Goal: Task Accomplishment & Management: Manage account settings

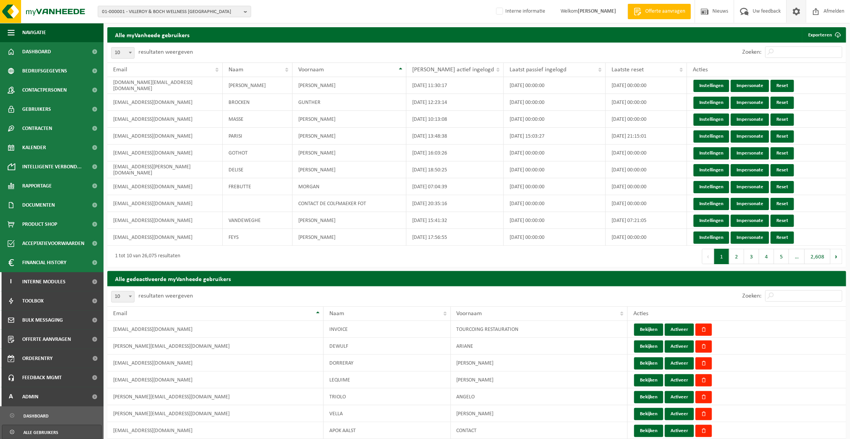
click at [798, 10] on span at bounding box center [795, 11] width 11 height 23
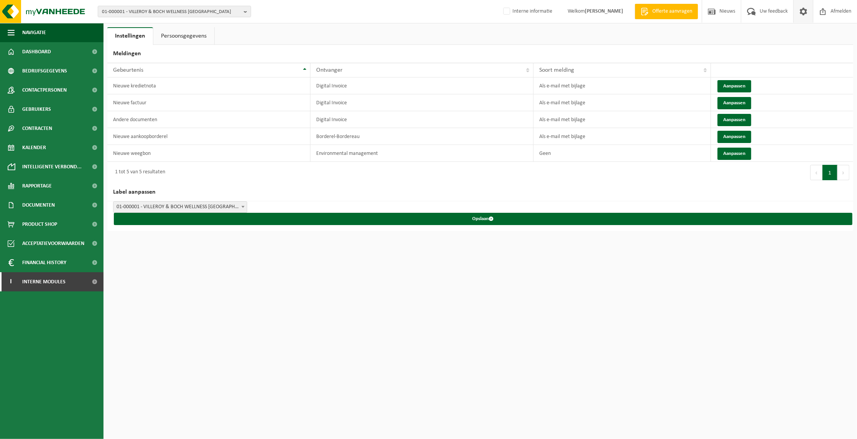
click at [181, 37] on link "Persoonsgegevens" at bounding box center [183, 36] width 61 height 18
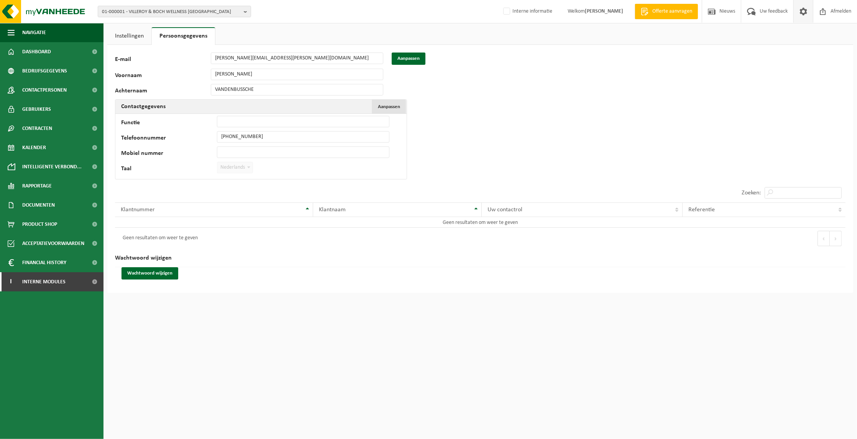
click at [385, 105] on span "Aanpassen" at bounding box center [389, 106] width 22 height 5
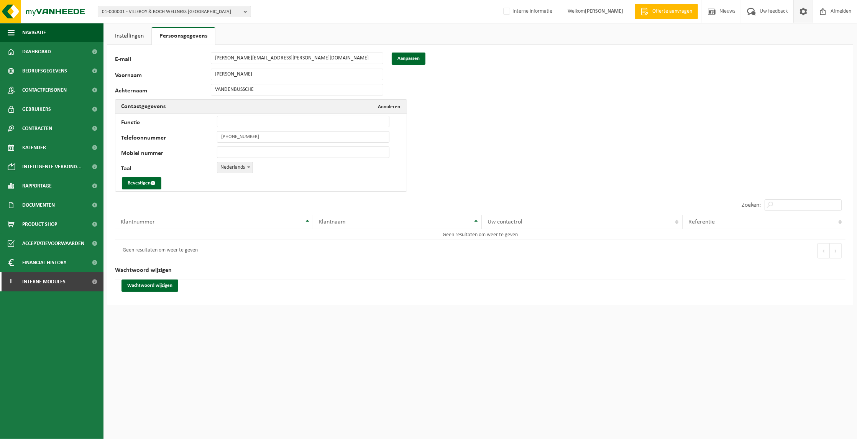
click at [248, 167] on b at bounding box center [248, 167] width 3 height 2
select select "1"
click at [141, 183] on button "Bevestigen" at bounding box center [141, 183] width 39 height 12
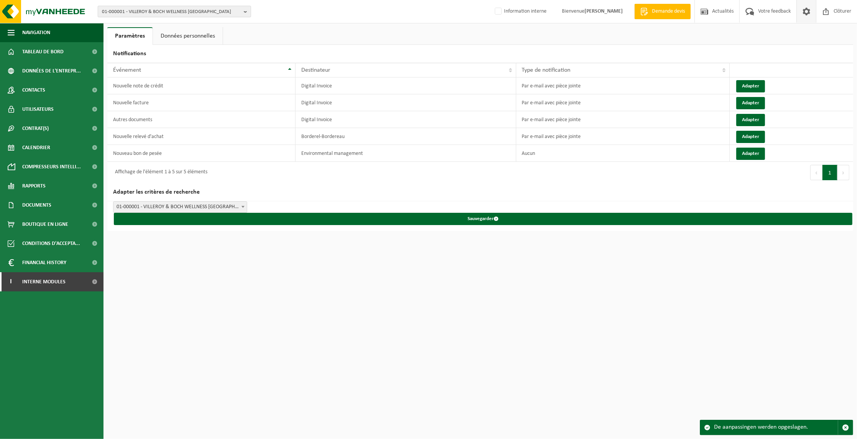
click at [241, 12] on button "01-000001 - VILLEROY & BOCH WELLNESS [GEOGRAPHIC_DATA]" at bounding box center [174, 11] width 153 height 11
click at [50, 281] on span "Interne modules" at bounding box center [43, 281] width 43 height 19
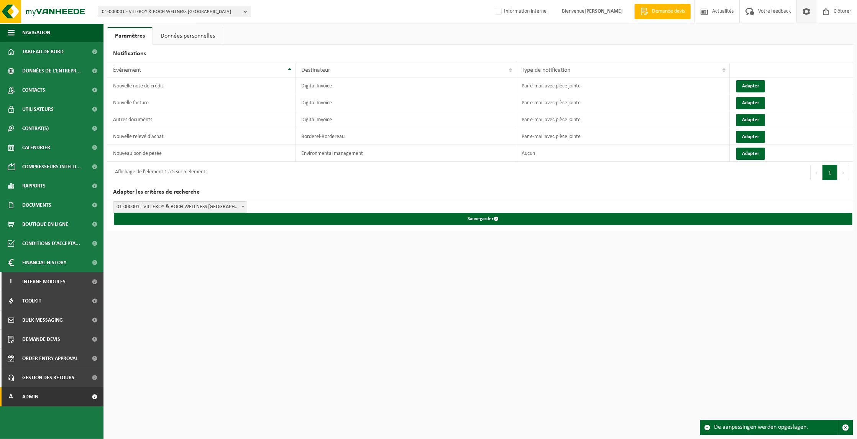
click at [52, 400] on link "A Admin" at bounding box center [51, 396] width 103 height 19
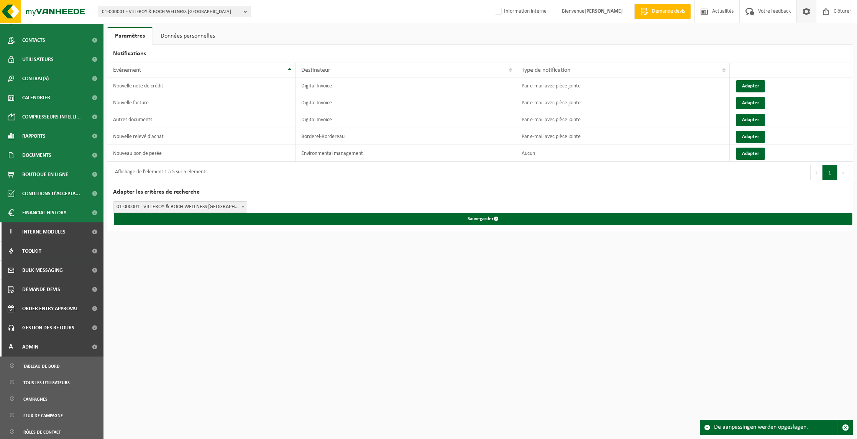
scroll to position [69, 0]
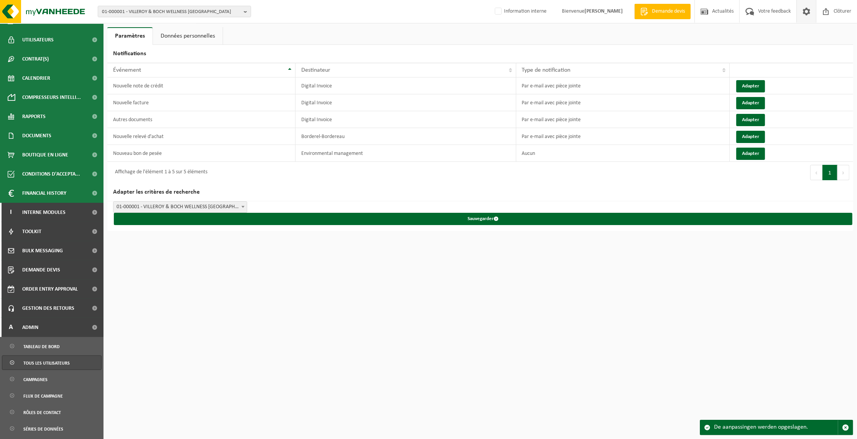
click at [52, 363] on span "Tous les utilisateurs" at bounding box center [46, 363] width 46 height 15
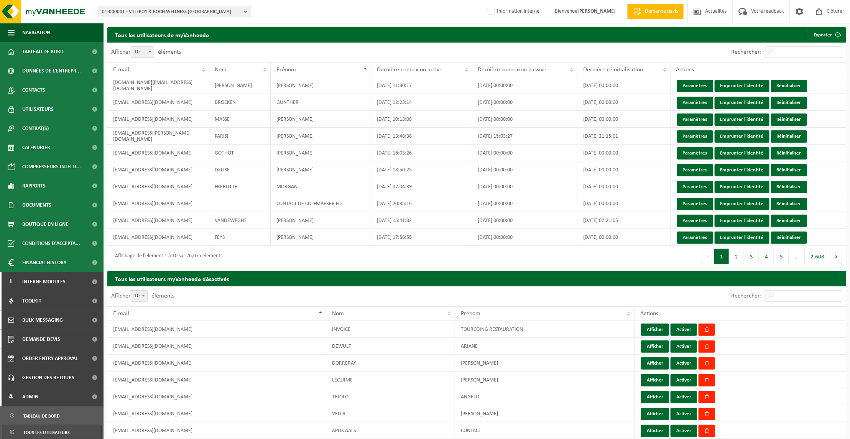
click at [790, 44] on div "Rechercher:" at bounding box center [786, 53] width 119 height 20
click at [791, 50] on input "Rechercher:" at bounding box center [803, 51] width 77 height 11
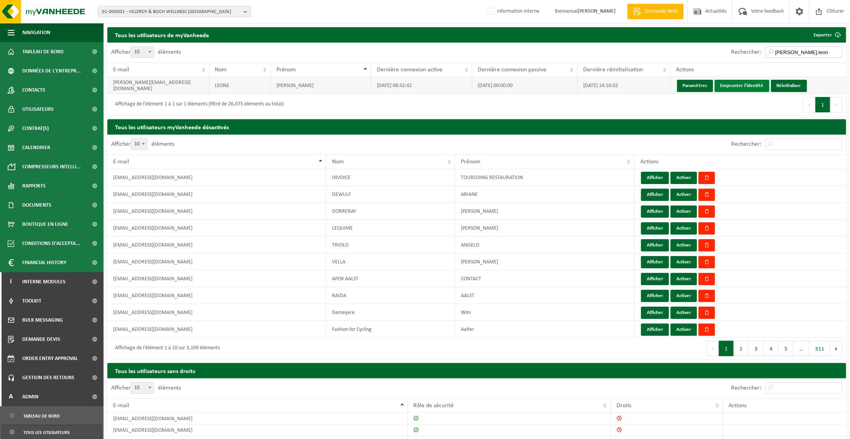
type input "emilie.leon"
click at [746, 82] on link "Emprunter l'identité" at bounding box center [741, 86] width 55 height 12
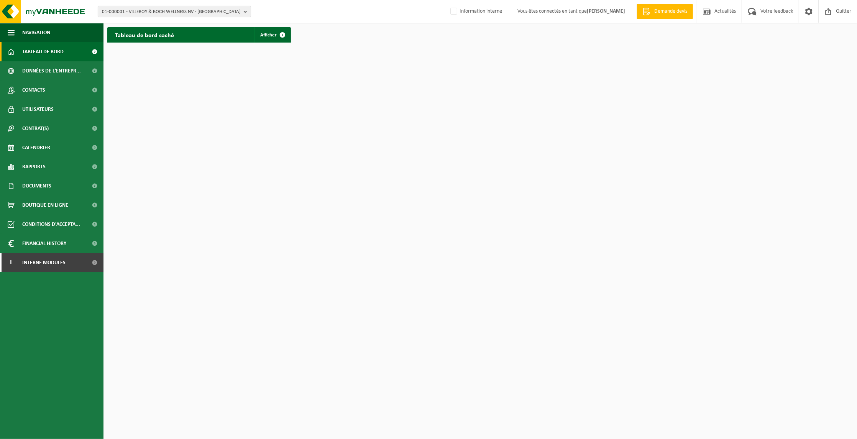
click at [249, 12] on b "button" at bounding box center [247, 11] width 7 height 11
click at [154, 20] on input "text" at bounding box center [174, 24] width 149 height 10
paste input "01-058660"
type input "01-058660"
click at [156, 34] on strong "01-058660 - MINOT RECYCLAGE TEXTILE - [PERSON_NAME]" at bounding box center [172, 35] width 141 height 6
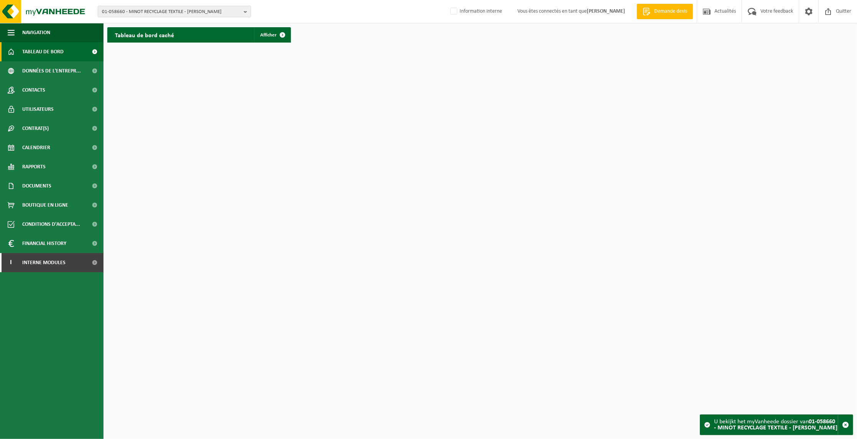
click at [43, 52] on span "Tableau de bord" at bounding box center [42, 51] width 41 height 19
click at [217, 34] on div "Tableau de bord caché Afficher" at bounding box center [199, 34] width 184 height 15
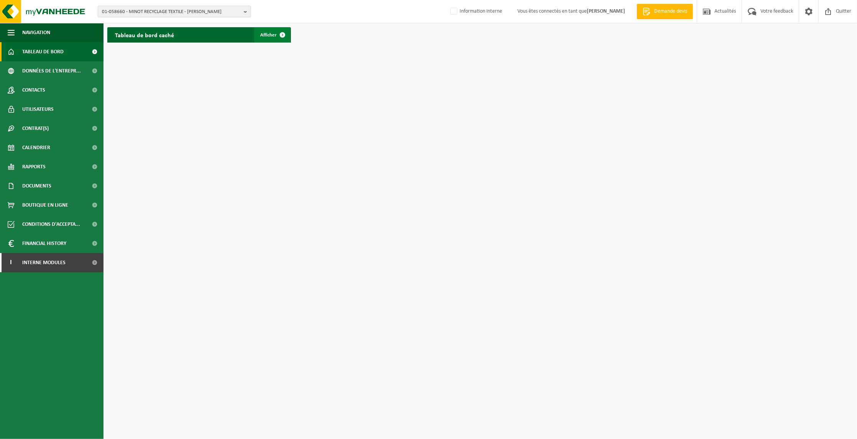
click at [279, 35] on span at bounding box center [282, 34] width 15 height 15
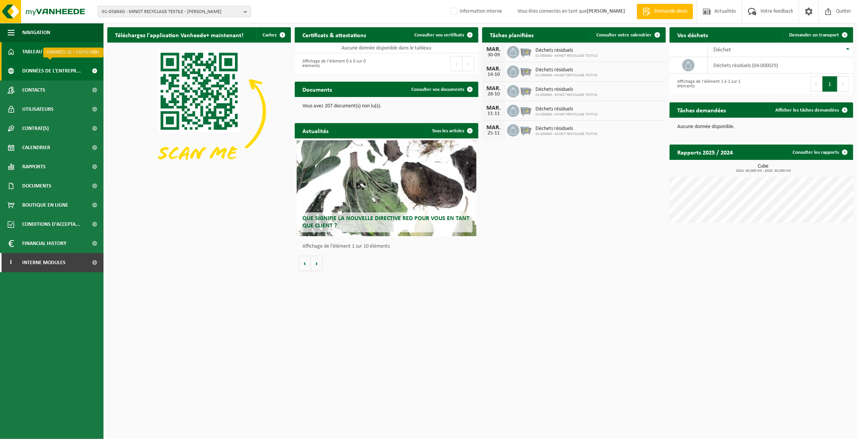
click at [44, 70] on span "Données de l'entrepr..." at bounding box center [51, 70] width 59 height 19
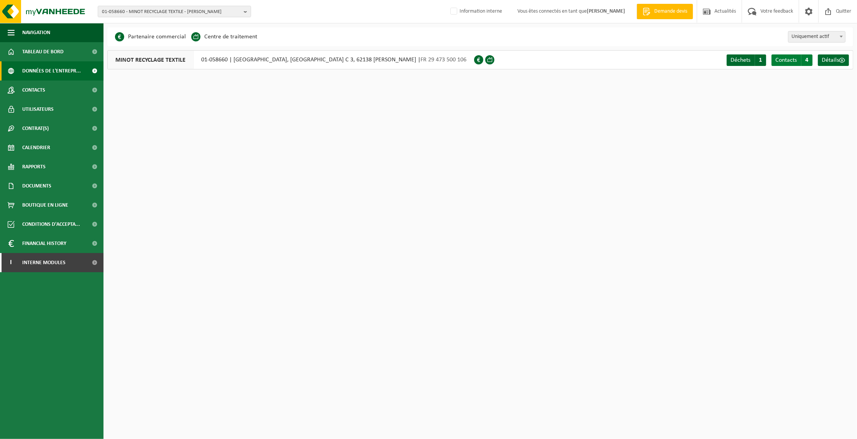
click at [795, 60] on span "Contacts" at bounding box center [785, 60] width 21 height 6
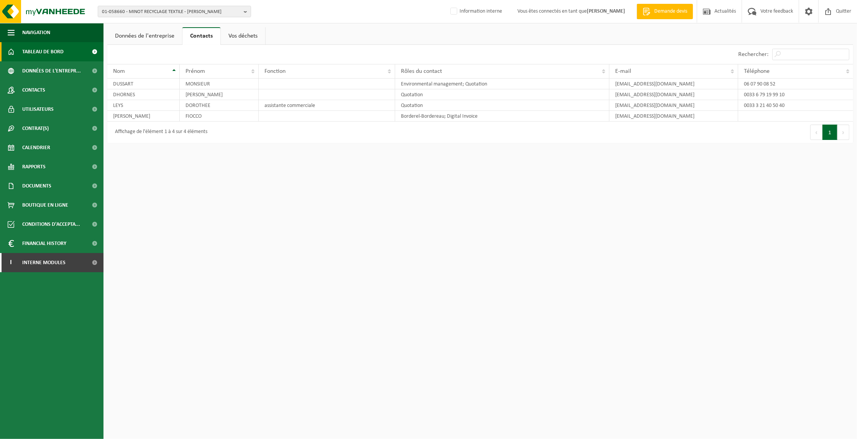
click at [30, 52] on span "Tableau de bord" at bounding box center [42, 51] width 41 height 19
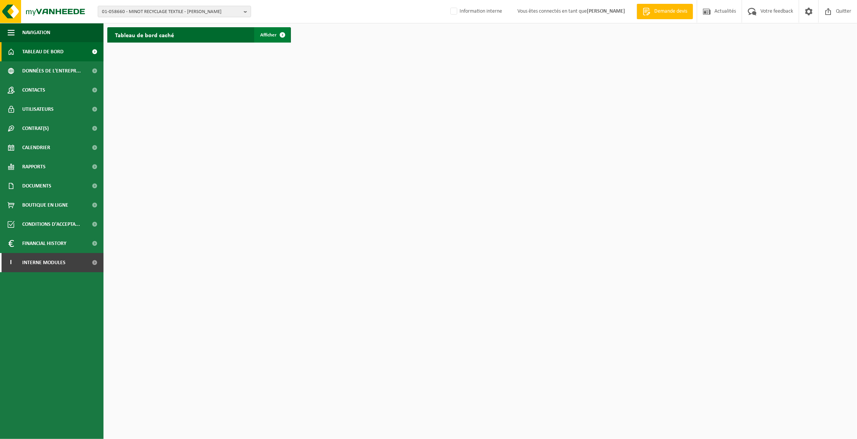
click at [275, 34] on span at bounding box center [282, 34] width 15 height 15
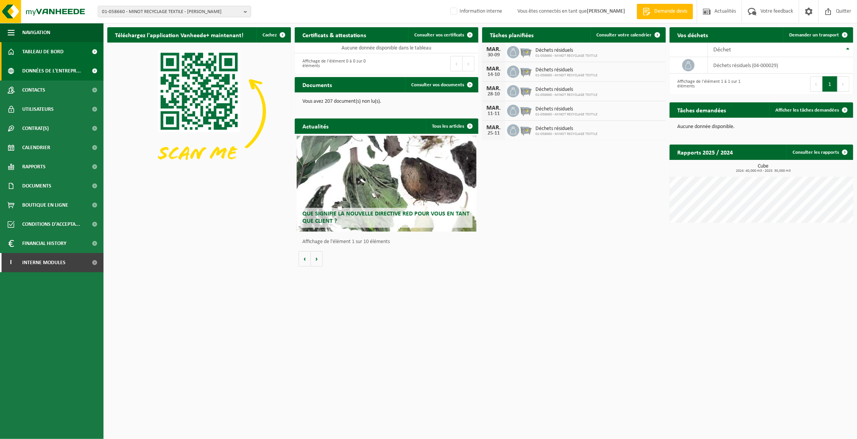
click at [39, 70] on span "Données de l'entrepr..." at bounding box center [51, 70] width 59 height 19
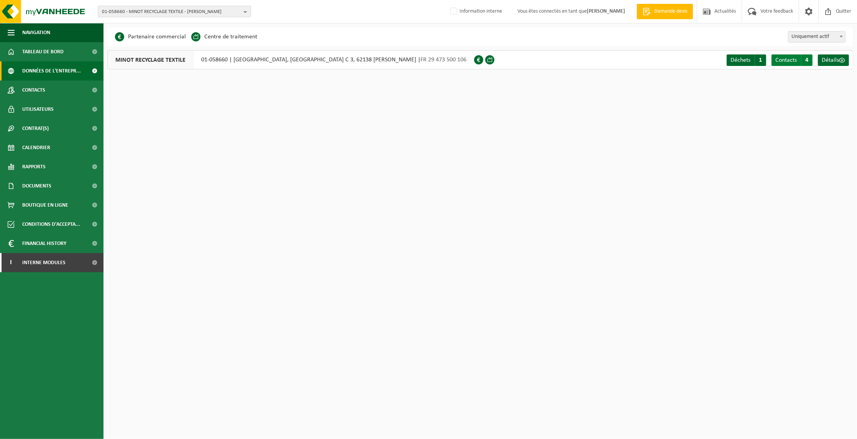
click at [796, 60] on span "Contacts" at bounding box center [785, 60] width 21 height 6
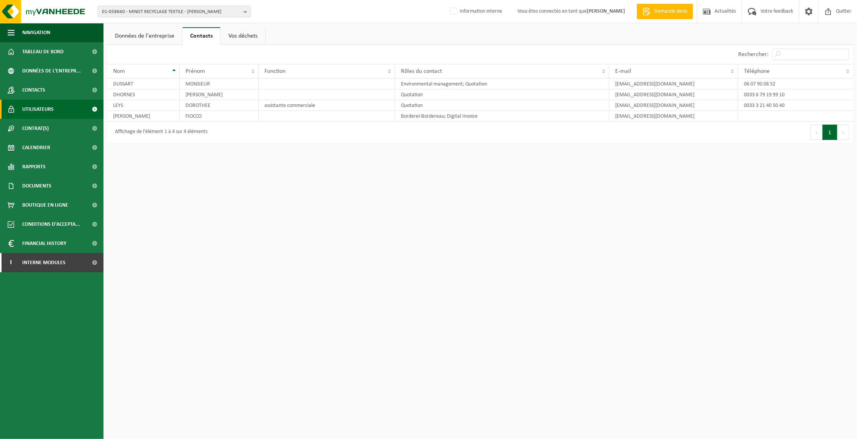
click at [29, 108] on span "Utilisateurs" at bounding box center [37, 109] width 31 height 19
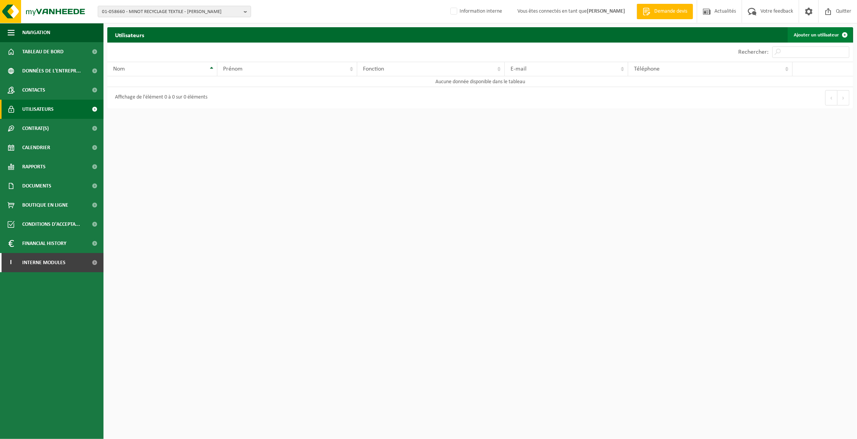
click at [844, 35] on span at bounding box center [844, 34] width 15 height 15
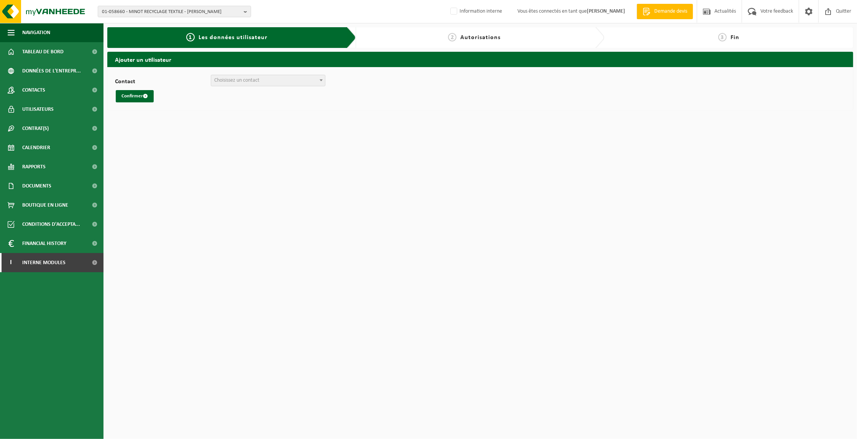
click at [320, 81] on b at bounding box center [321, 80] width 3 height 2
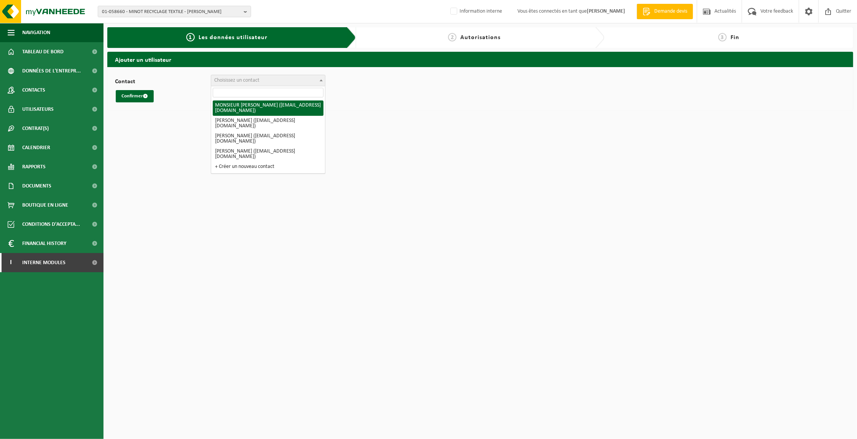
select select "78813"
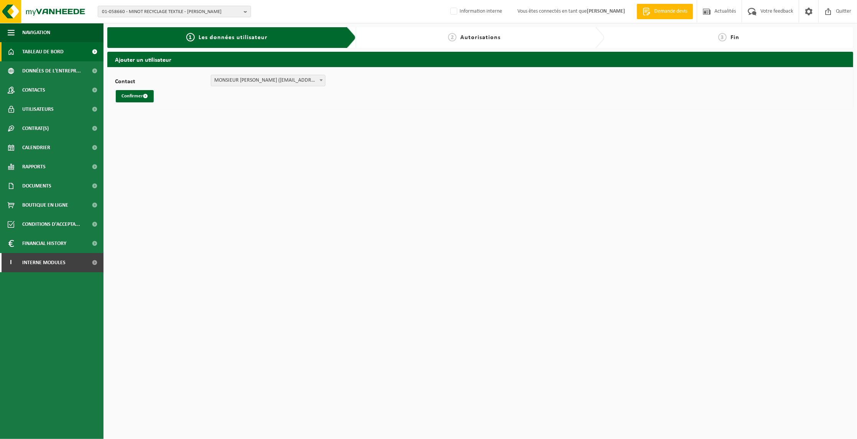
click at [33, 51] on span "Tableau de bord" at bounding box center [42, 51] width 41 height 19
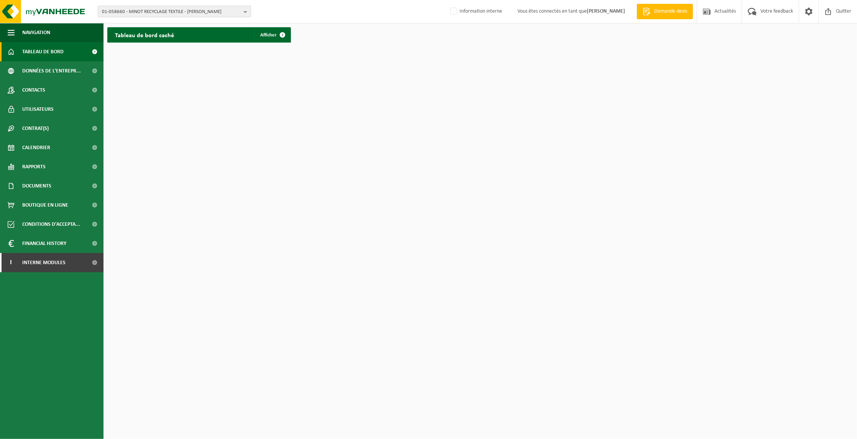
click at [243, 12] on button "01-058660 - MINOT RECYCLAGE TEXTILE - BILLY BERCLAU" at bounding box center [174, 11] width 153 height 11
click at [189, 24] on input "text" at bounding box center [174, 24] width 149 height 10
paste input "10-899887"
type input "10-899887"
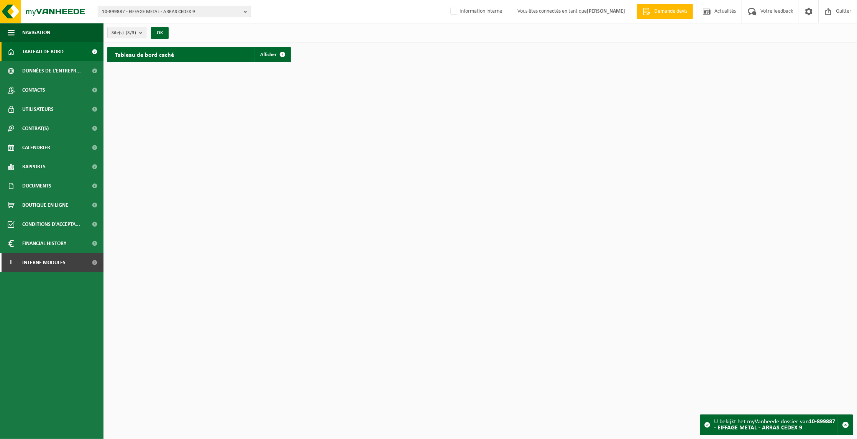
click at [245, 11] on b "button" at bounding box center [247, 11] width 7 height 11
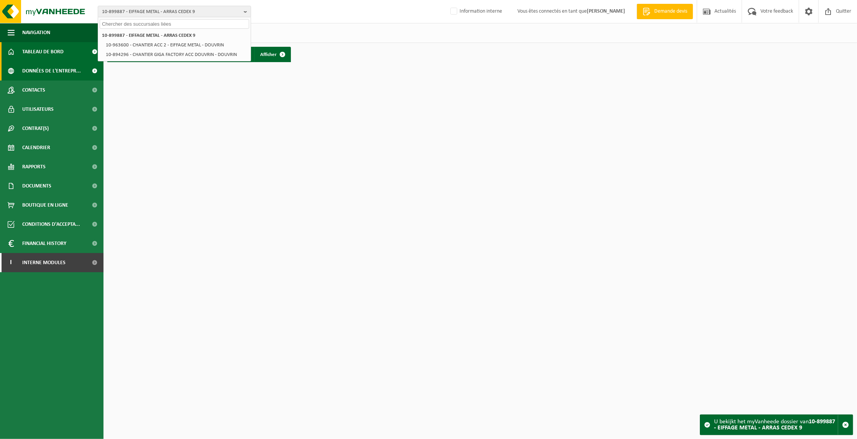
click at [41, 70] on span "Données de l'entrepr..." at bounding box center [51, 70] width 59 height 19
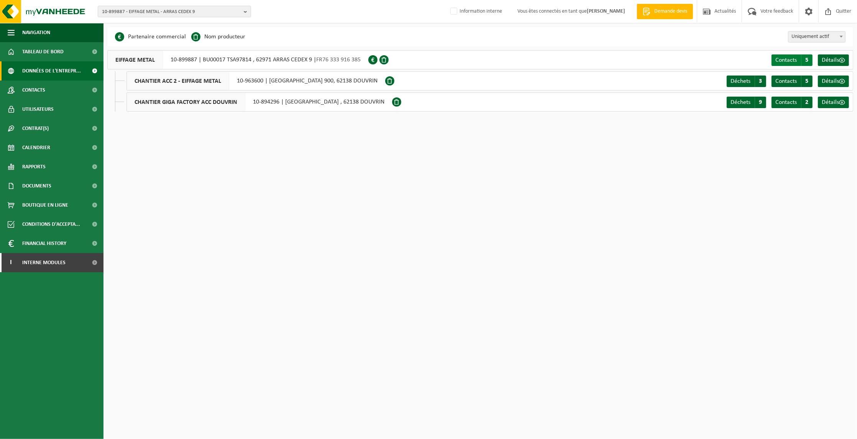
click at [786, 59] on span "Contacts" at bounding box center [785, 60] width 21 height 6
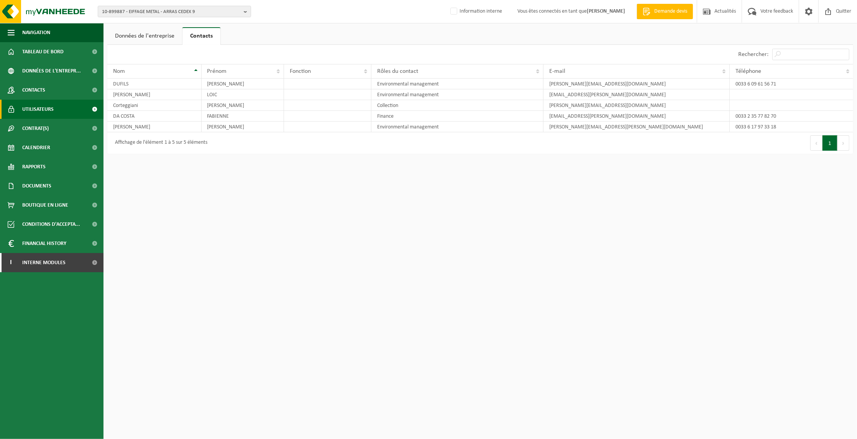
click at [50, 109] on span "Utilisateurs" at bounding box center [37, 109] width 31 height 19
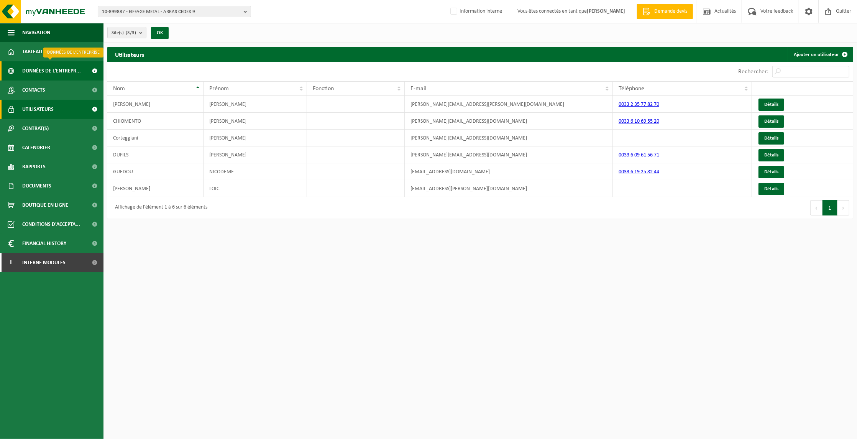
click at [49, 68] on span "Données de l'entrepr..." at bounding box center [51, 70] width 59 height 19
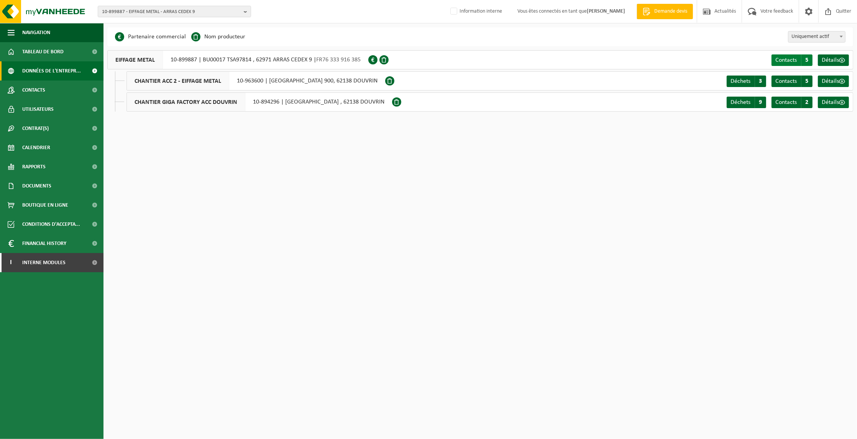
click at [798, 56] on link "Contacts C 5" at bounding box center [792, 59] width 41 height 11
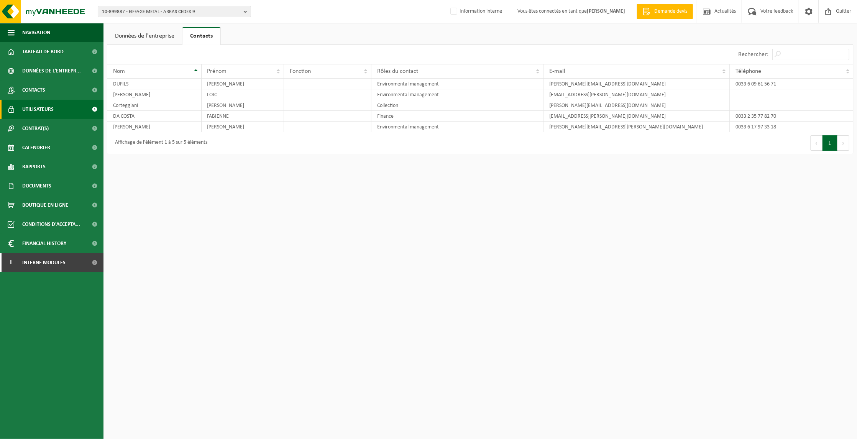
click at [35, 109] on span "Utilisateurs" at bounding box center [37, 109] width 31 height 19
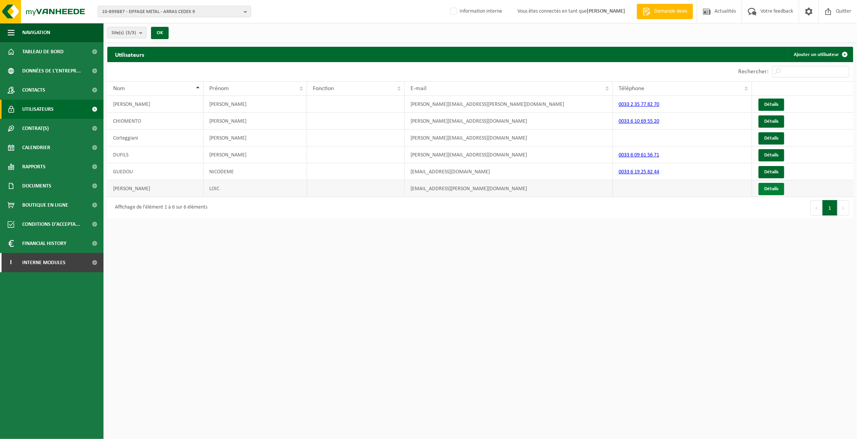
click at [772, 190] on link "Détails" at bounding box center [772, 189] width 26 height 12
click at [842, 14] on span "Quitter" at bounding box center [843, 11] width 19 height 23
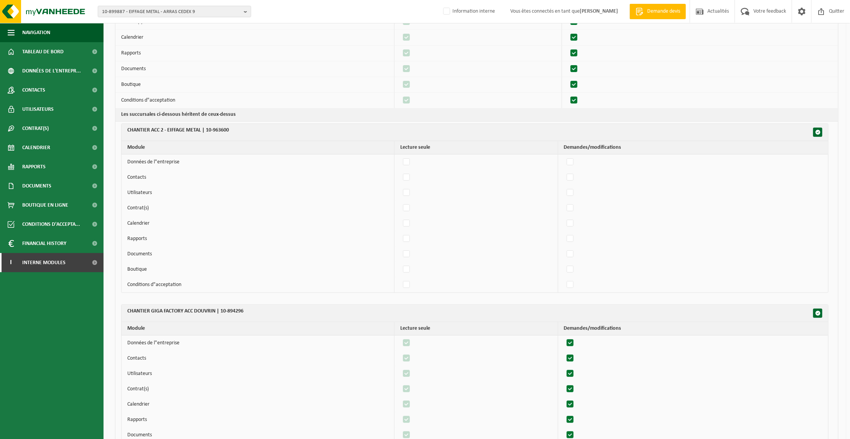
scroll to position [123, 0]
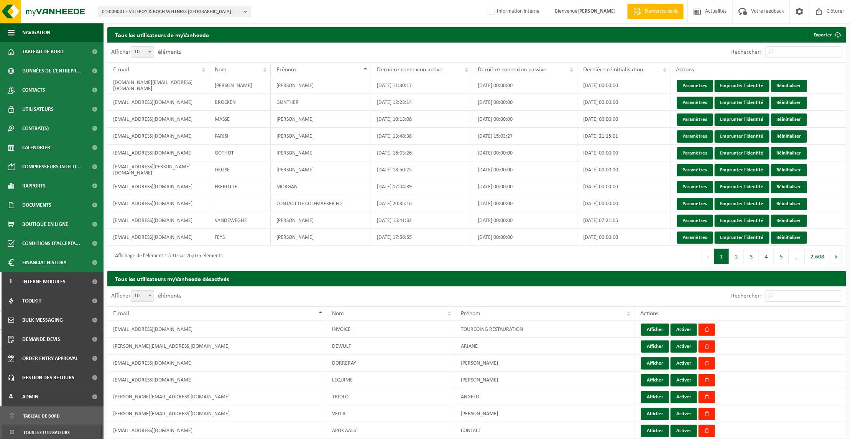
click at [245, 10] on b "button" at bounding box center [247, 11] width 7 height 11
click at [205, 23] on input "text" at bounding box center [174, 24] width 149 height 10
paste input "10-899887"
type input "10-899887"
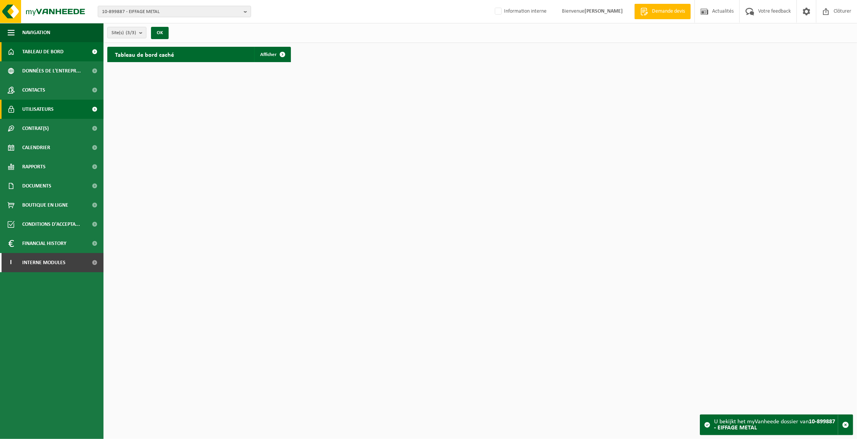
click at [39, 108] on span "Utilisateurs" at bounding box center [37, 109] width 31 height 19
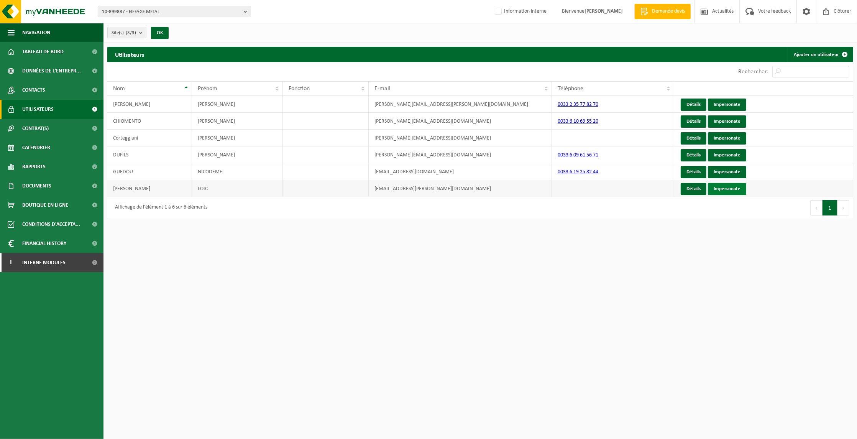
click at [725, 190] on link "Impersonate" at bounding box center [727, 189] width 38 height 12
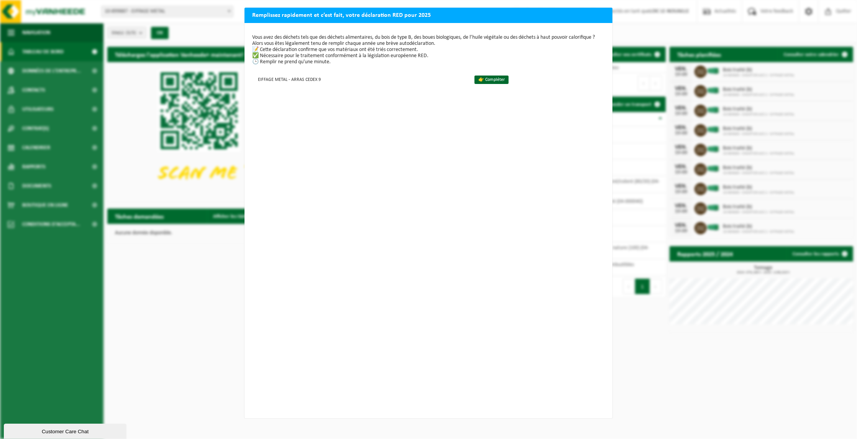
click at [605, 15] on h2 "Remplissez rapidement et c’est fait, votre déclaration RED pour 2025" at bounding box center [429, 15] width 368 height 15
click at [179, 48] on div "Remplissez rapidement et c’est fait, votre déclaration RED pour 2025 Vous avez …" at bounding box center [428, 219] width 857 height 439
click at [115, 149] on div "Remplissez rapidement et c’est fait, votre déclaration RED pour 2025 Vous avez …" at bounding box center [428, 219] width 857 height 439
click at [450, 318] on div "Vous avez des déchets tels que des déchets alimentaires, du bois de type B, des…" at bounding box center [429, 220] width 368 height 395
drag, startPoint x: 590, startPoint y: 10, endPoint x: 588, endPoint y: 32, distance: 22.3
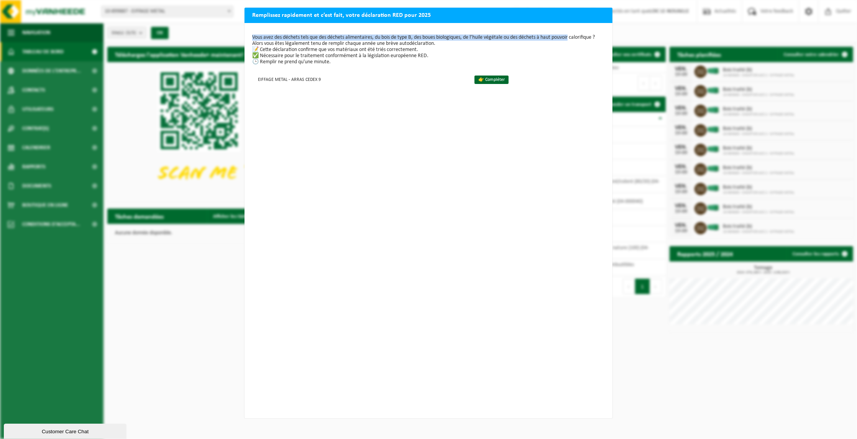
click at [588, 32] on div "Remplissez rapidement et c’est fait, votre déclaration RED pour 2025 Vous avez …" at bounding box center [429, 213] width 368 height 410
click at [148, 111] on div "Remplissez rapidement et c’est fait, votre déclaration RED pour 2025 Vous avez …" at bounding box center [428, 219] width 857 height 439
click at [132, 135] on div "Remplissez rapidement et c’est fait, votre déclaration RED pour 2025 Vous avez …" at bounding box center [428, 219] width 857 height 439
click at [755, 35] on div "Remplissez rapidement et c’est fait, votre déclaration RED pour 2025 Vous avez …" at bounding box center [428, 219] width 857 height 439
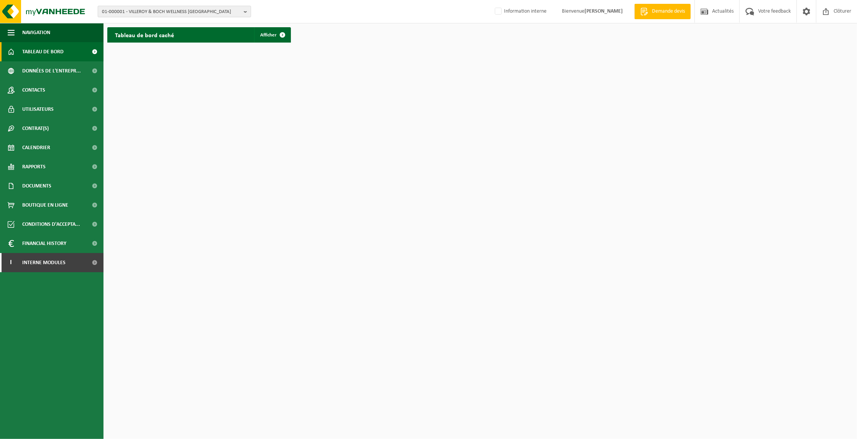
click at [244, 12] on b "button" at bounding box center [247, 11] width 7 height 11
click at [198, 23] on input "text" at bounding box center [174, 24] width 149 height 10
paste input "10-899887"
type input "10-899887"
click at [181, 37] on li "10-899887 - EIFFAGE METAL" at bounding box center [174, 36] width 149 height 10
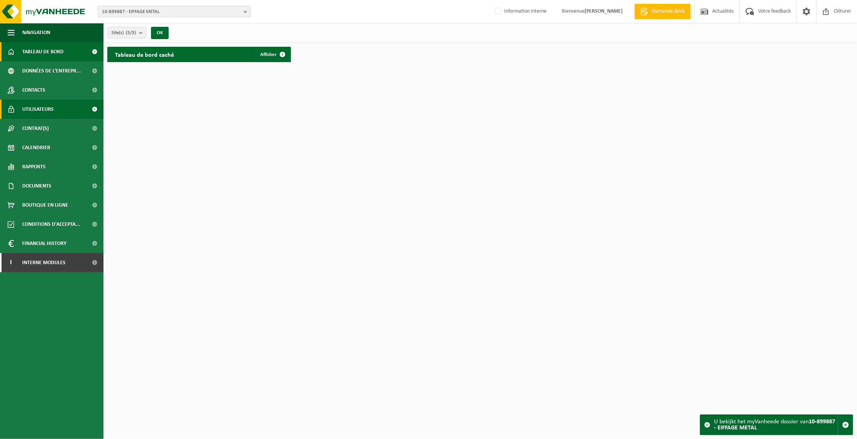
click at [45, 108] on span "Utilisateurs" at bounding box center [37, 109] width 31 height 19
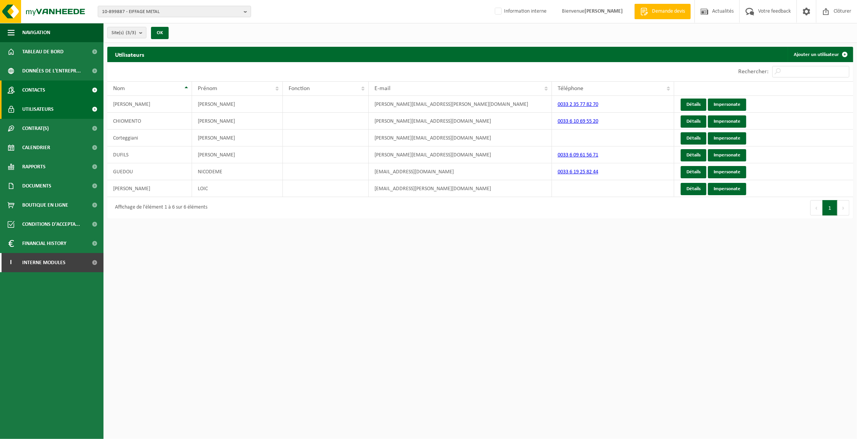
click at [42, 90] on span "Contacts" at bounding box center [33, 89] width 23 height 19
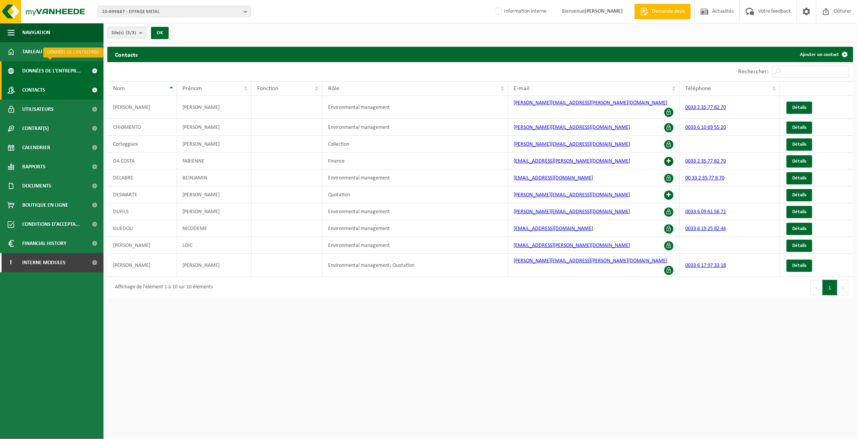
click at [49, 69] on span "Données de l'entrepr..." at bounding box center [51, 70] width 59 height 19
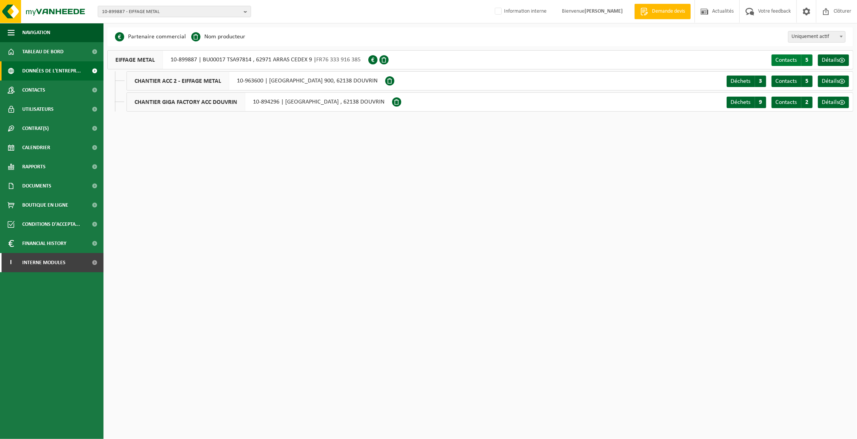
click at [800, 58] on link "Contacts C 5" at bounding box center [792, 59] width 41 height 11
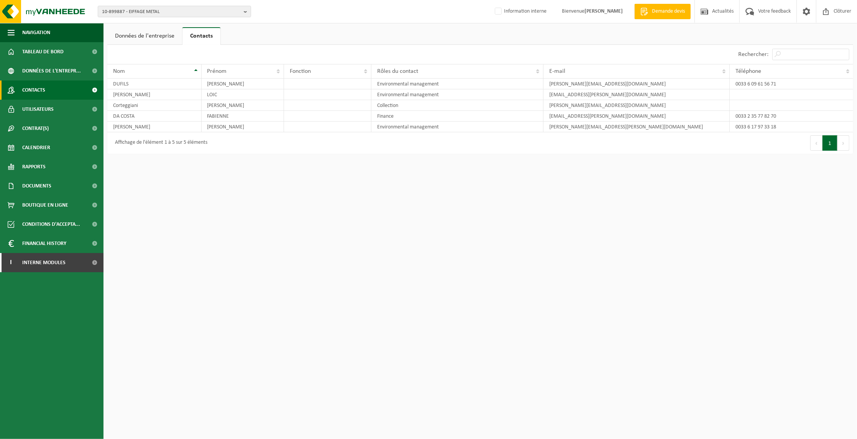
click at [31, 89] on span "Contacts" at bounding box center [33, 89] width 23 height 19
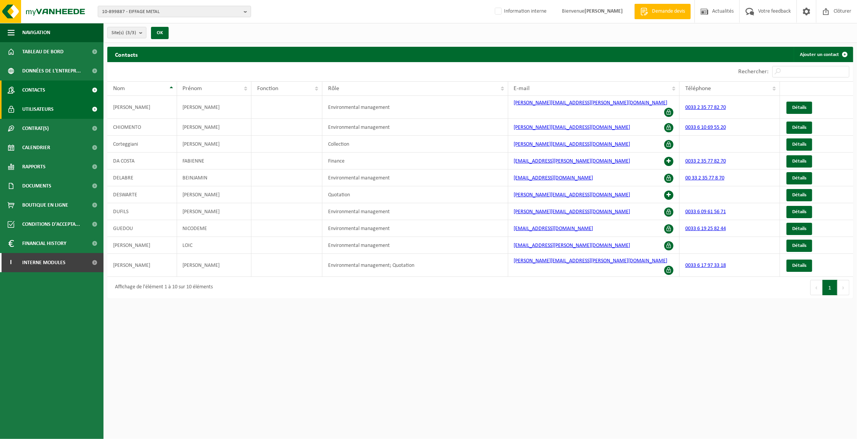
click at [56, 108] on link "Utilisateurs" at bounding box center [51, 109] width 103 height 19
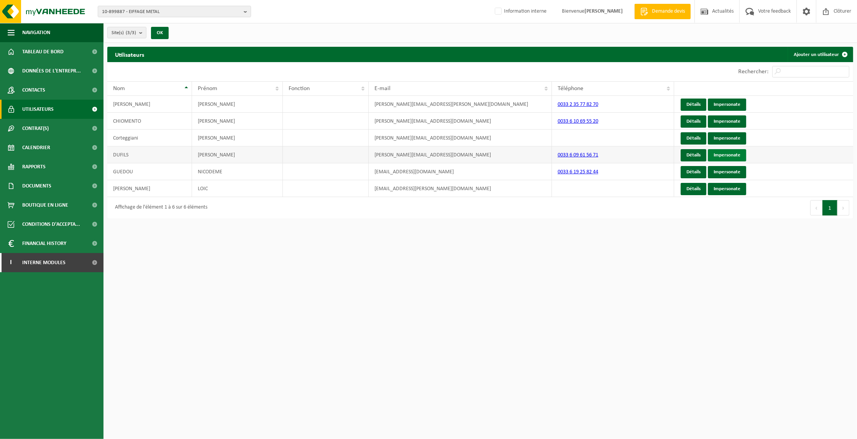
click at [736, 153] on link "Impersonate" at bounding box center [727, 155] width 38 height 12
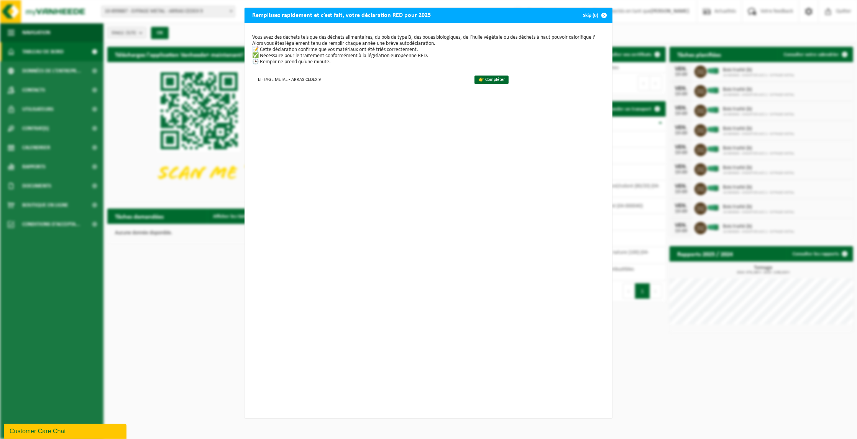
click at [602, 15] on span "button" at bounding box center [603, 15] width 15 height 15
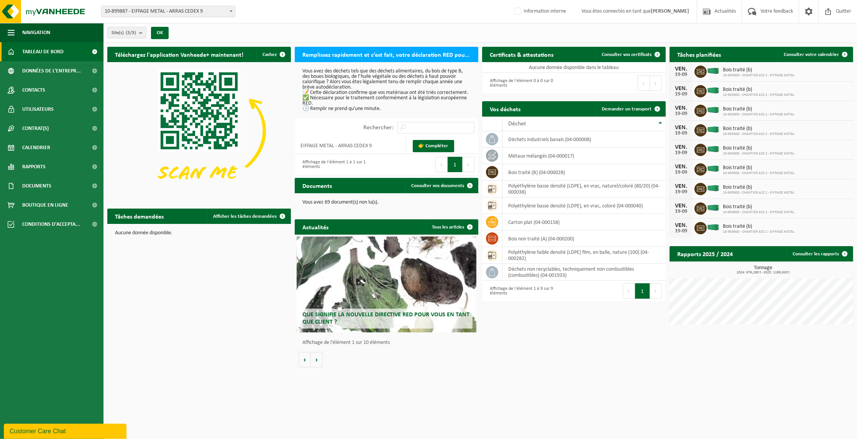
click at [230, 12] on b at bounding box center [231, 11] width 3 height 2
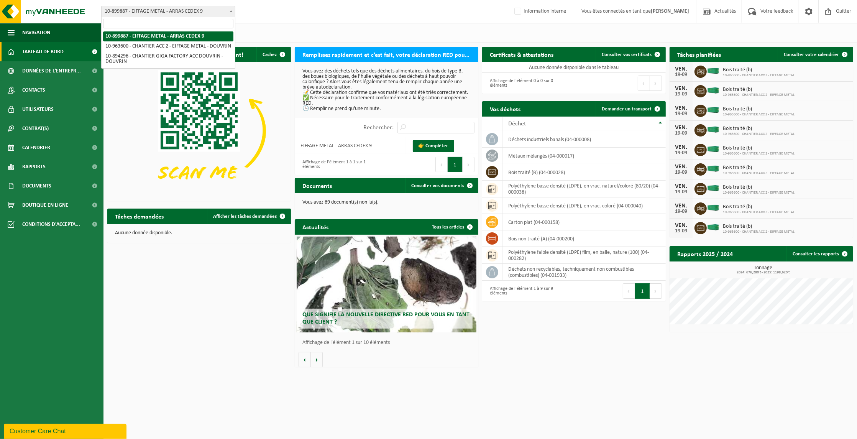
click at [175, 24] on input "search" at bounding box center [168, 24] width 130 height 10
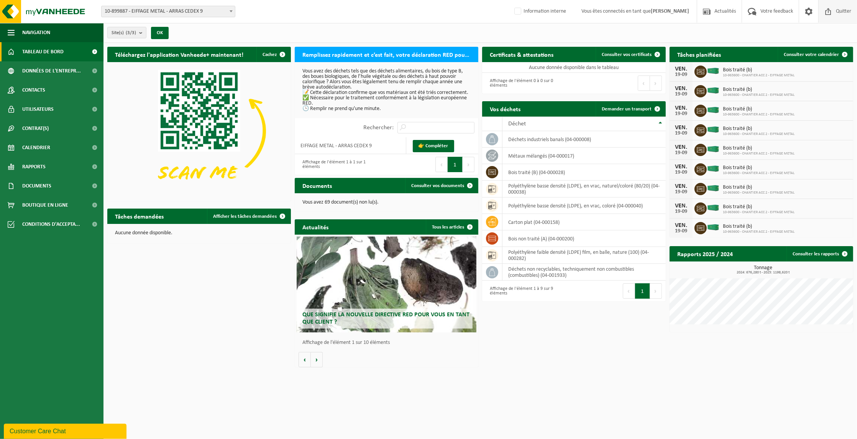
click at [844, 11] on span "Quitter" at bounding box center [843, 11] width 19 height 23
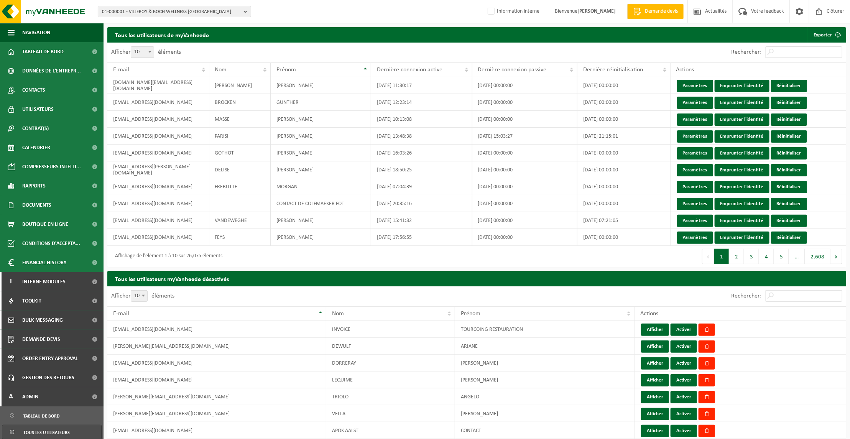
click at [246, 12] on b "button" at bounding box center [247, 11] width 7 height 11
click at [195, 25] on input "text" at bounding box center [174, 24] width 149 height 10
paste input "01-075641"
type input "01-075641"
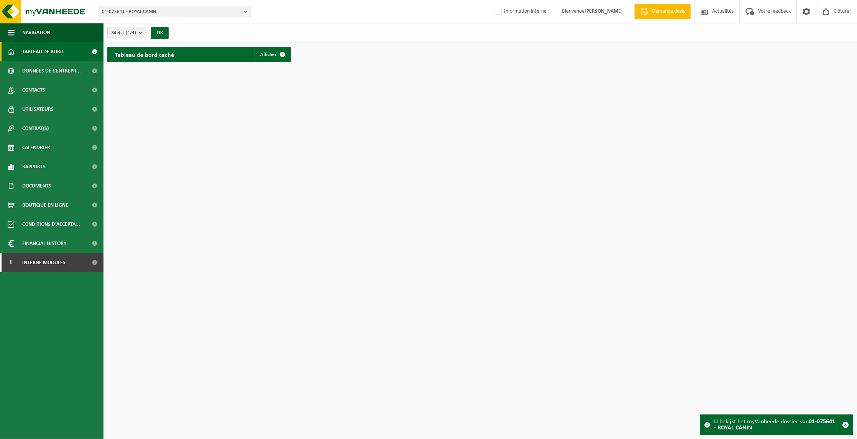
click at [244, 11] on b "button" at bounding box center [247, 11] width 7 height 11
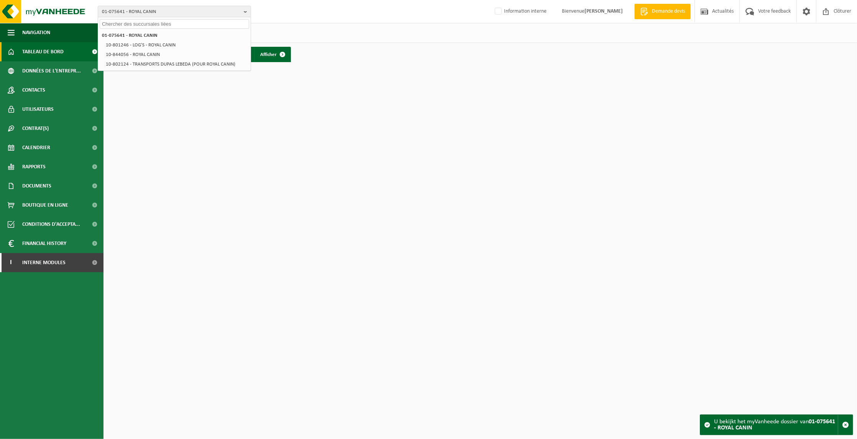
click at [255, 85] on html "01-075641 - ROYAL CANIN 01-075641 - ROYAL CANIN 10-801246 - LOG'S - ROYAL CANIN…" at bounding box center [428, 219] width 857 height 439
click at [270, 51] on link "Afficher" at bounding box center [272, 54] width 36 height 15
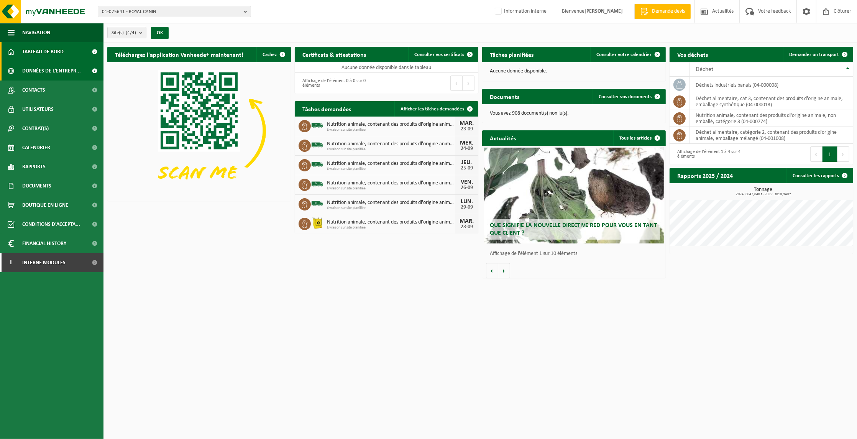
click at [50, 69] on span "Données de l'entrepr..." at bounding box center [51, 70] width 59 height 19
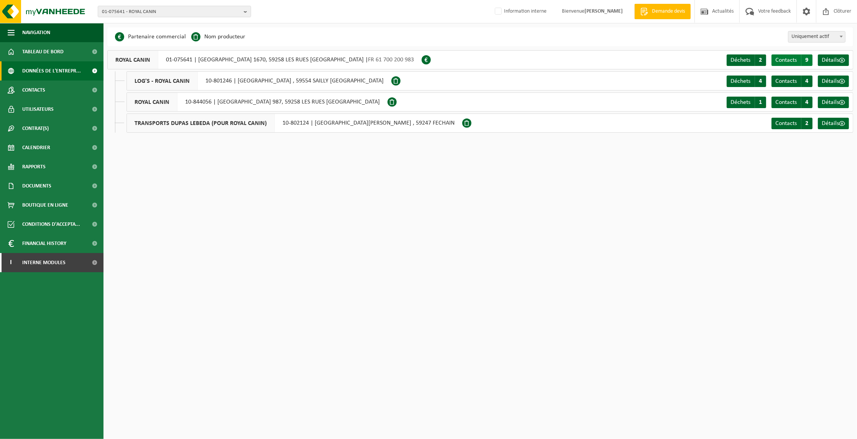
click at [794, 60] on span "Contacts" at bounding box center [785, 60] width 21 height 6
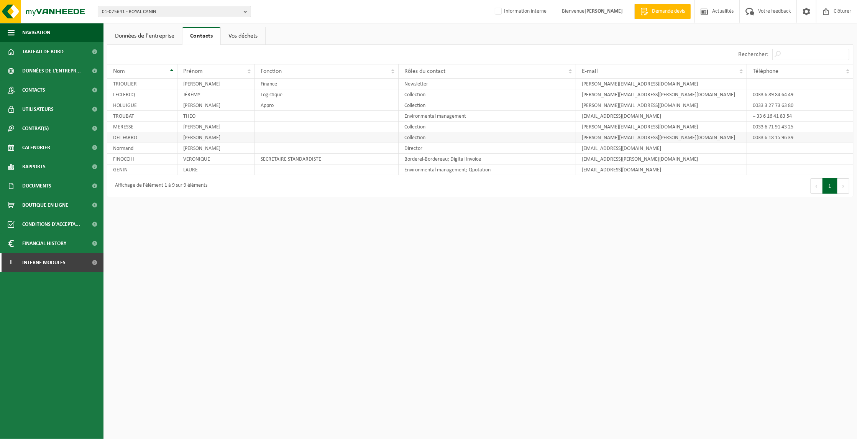
click at [194, 139] on td "[PERSON_NAME]" at bounding box center [215, 137] width 77 height 11
click at [185, 173] on td "LAURE" at bounding box center [215, 169] width 77 height 11
click at [202, 138] on td "[PERSON_NAME]" at bounding box center [215, 137] width 77 height 11
